Goal: Task Accomplishment & Management: Manage account settings

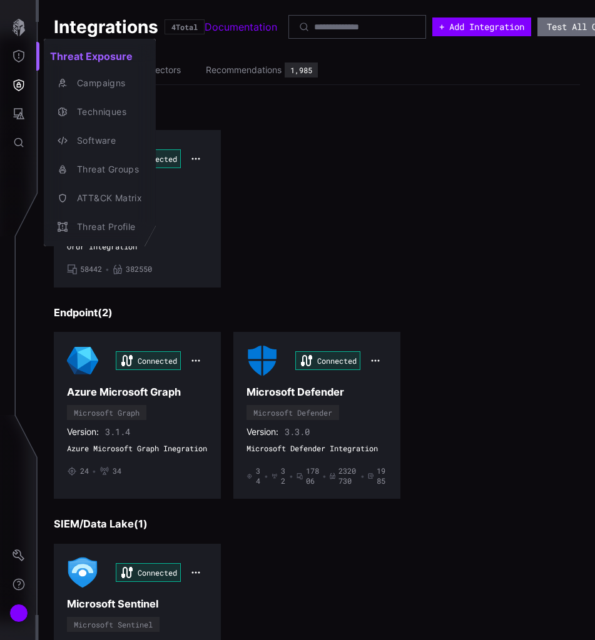
scroll to position [23, 0]
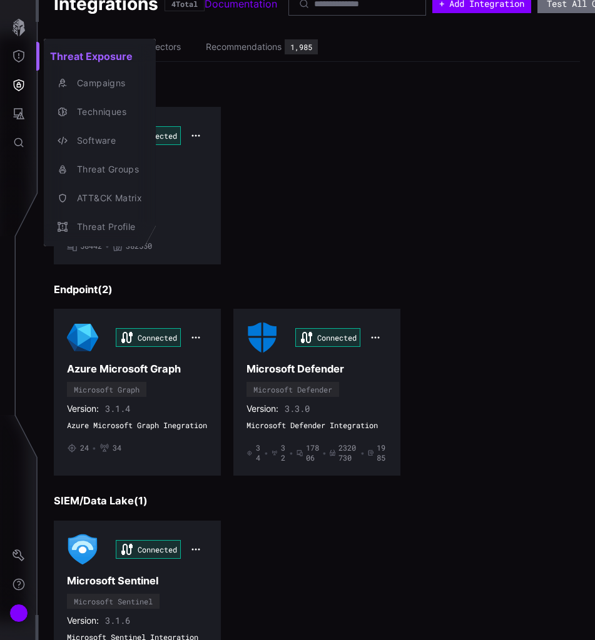
click at [16, 611] on div at bounding box center [297, 320] width 595 height 640
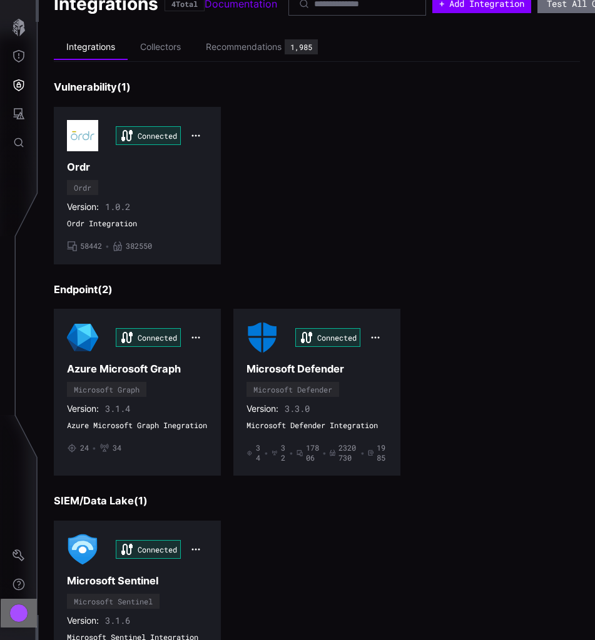
click at [28, 616] on div "Account" at bounding box center [18, 613] width 19 height 19
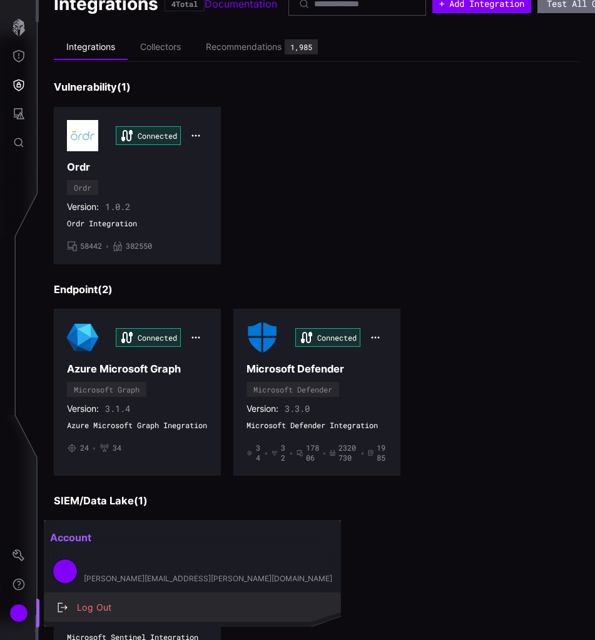
click at [96, 605] on div "Log Out" at bounding box center [199, 608] width 256 height 16
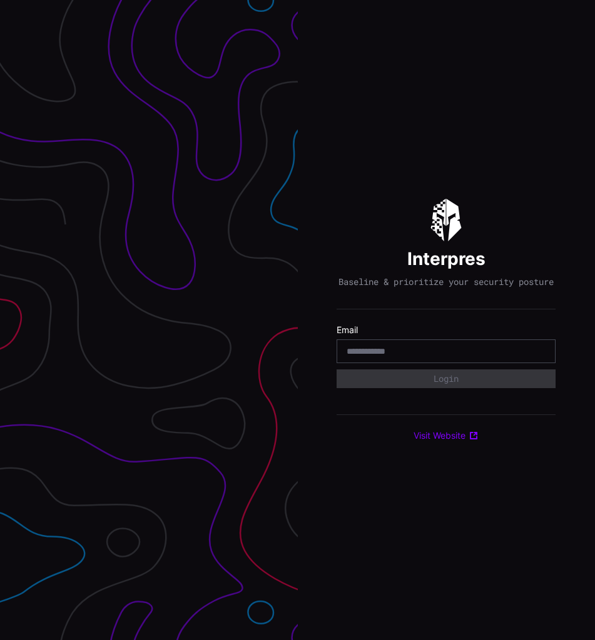
click at [403, 357] on input "email" at bounding box center [445, 351] width 199 height 11
type input "**********"
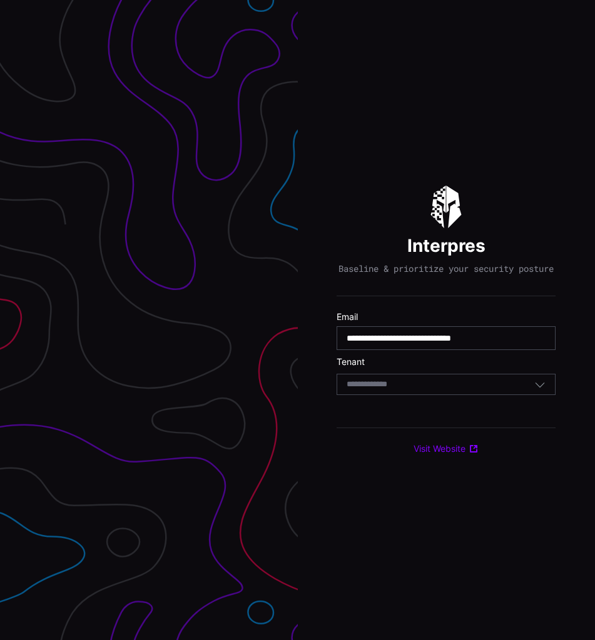
click at [398, 388] on input at bounding box center [378, 384] width 64 height 11
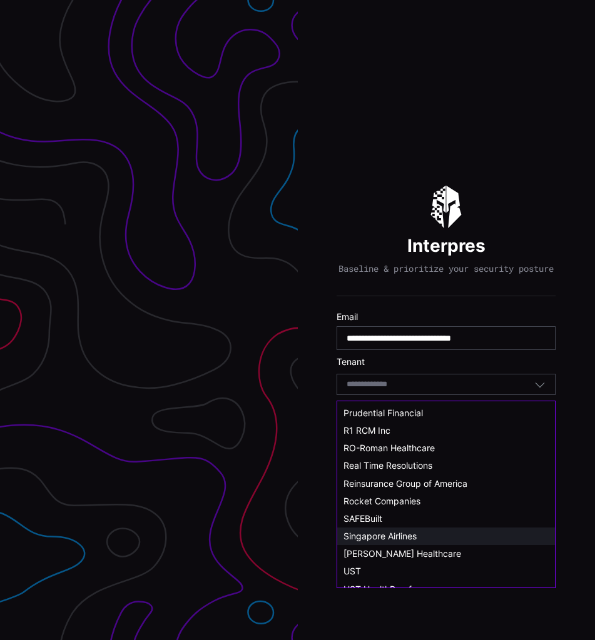
scroll to position [688, 0]
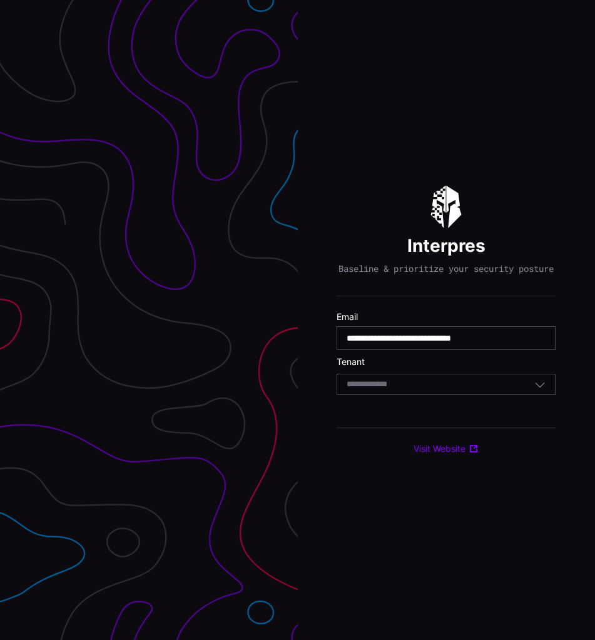
click at [226, 161] on div at bounding box center [149, 320] width 298 height 640
click at [404, 93] on div "**********" at bounding box center [447, 320] width 298 height 640
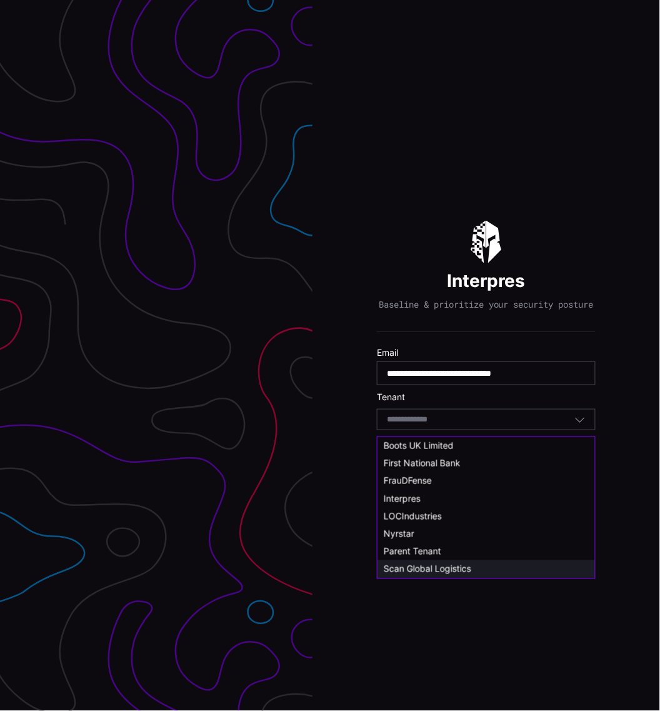
click at [435, 564] on span "Scan Global Logistics" at bounding box center [428, 568] width 88 height 11
